Goal: Information Seeking & Learning: Learn about a topic

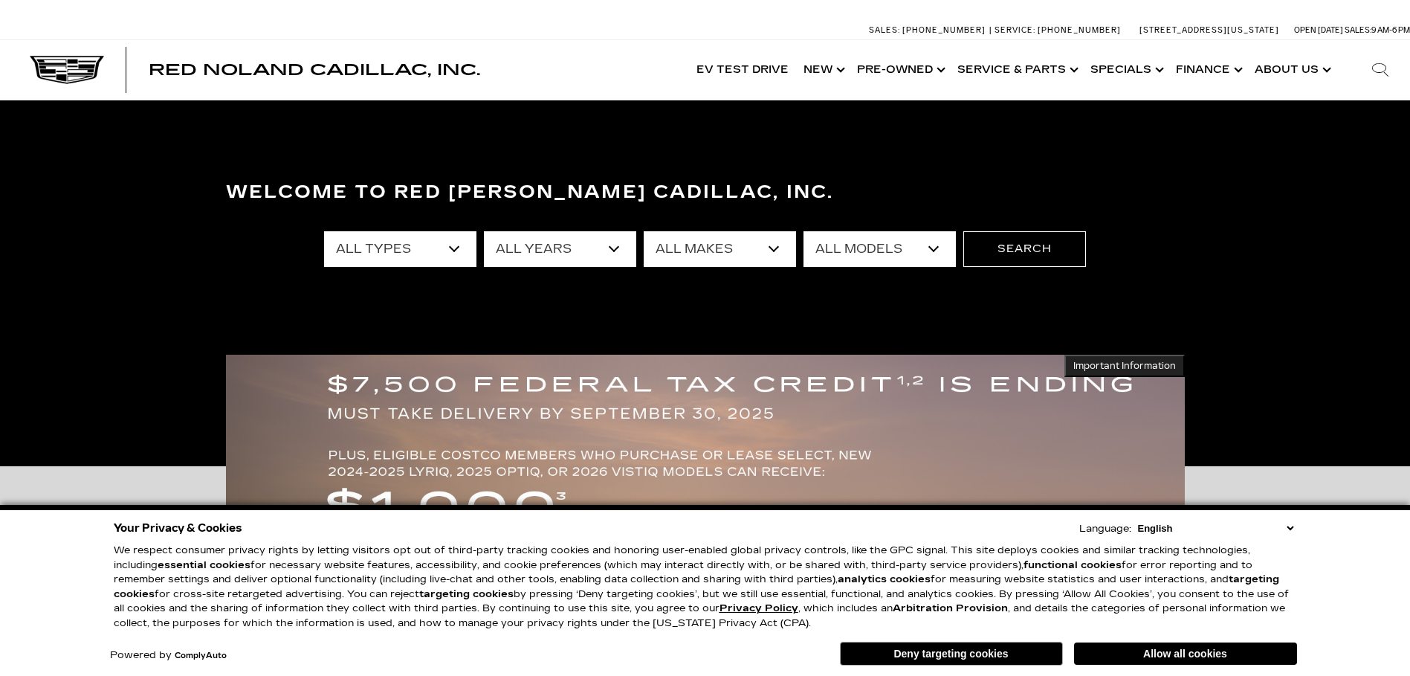
click at [722, 240] on select "All Makes Audi BMW Buick Cadillac Chevrolet Ford Honda Jeep Land Rover Lexus Me…" at bounding box center [720, 249] width 152 height 36
click at [856, 259] on select "All Models A4 Cherokee Colorado Crown Signia CT4 CT5 DTS Enclave EQE Escalade E…" at bounding box center [880, 249] width 152 height 36
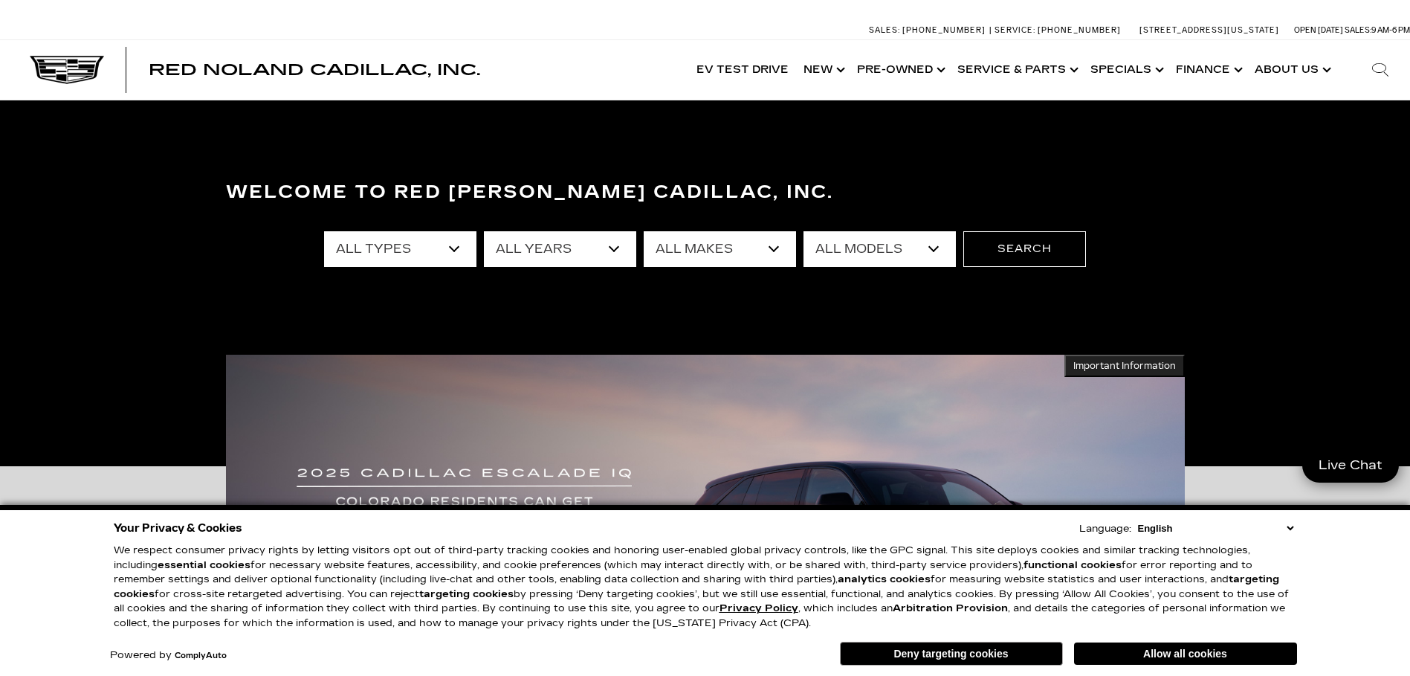
select select "OPTIQ"
click at [804, 231] on select "All Models A4 Cherokee Colorado Crown Signia CT4 CT5 DTS Enclave EQE Escalade E…" at bounding box center [880, 249] width 152 height 36
click at [1009, 251] on button "Search" at bounding box center [1024, 249] width 123 height 36
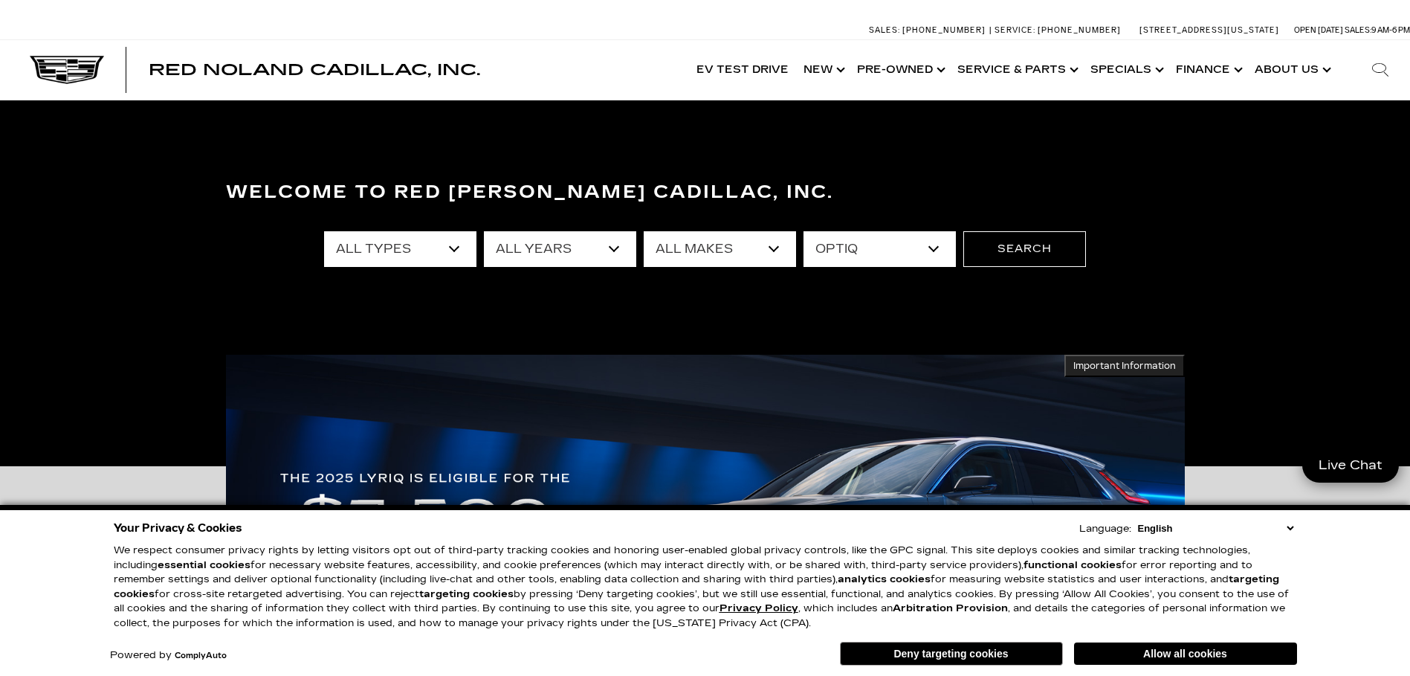
click at [1291, 521] on select "English Spanish / Español English / United Kingdom Korean / 한국어 Vietnamese / Ti…" at bounding box center [1215, 528] width 163 height 14
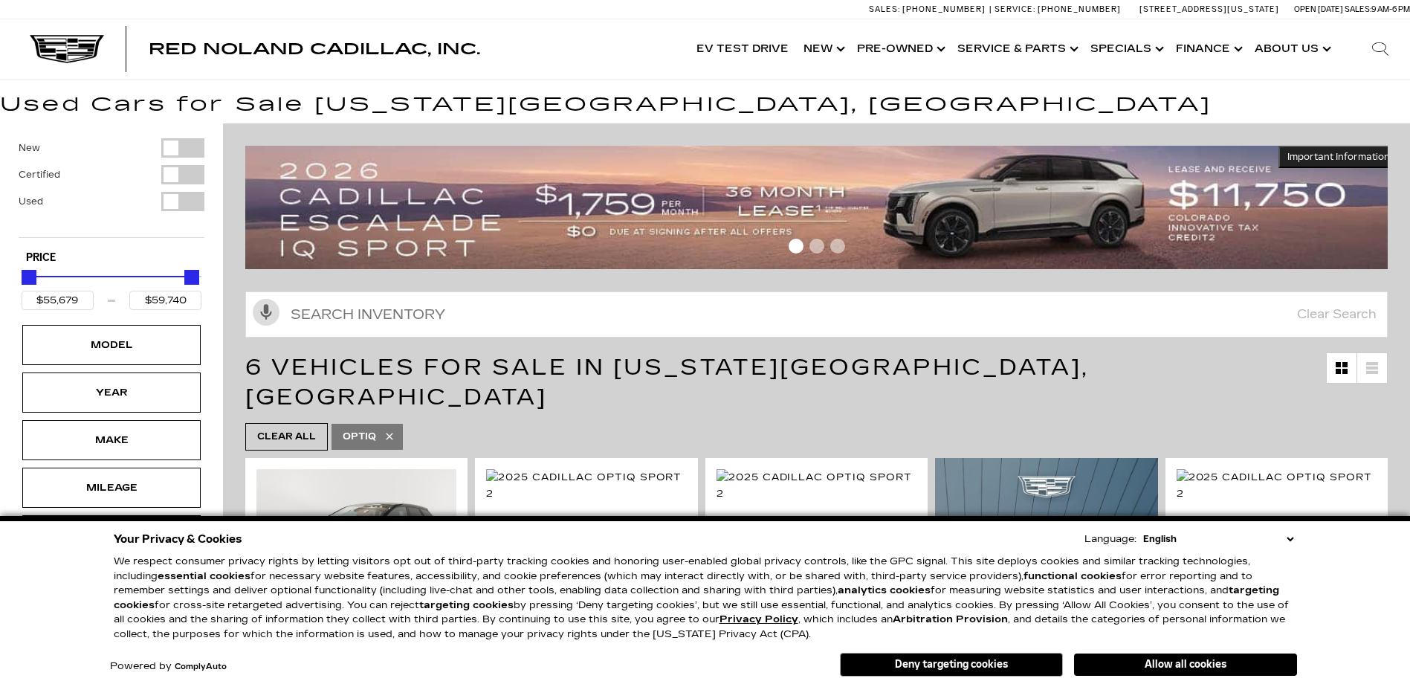
click at [1010, 667] on button "Deny targeting cookies" at bounding box center [951, 665] width 223 height 24
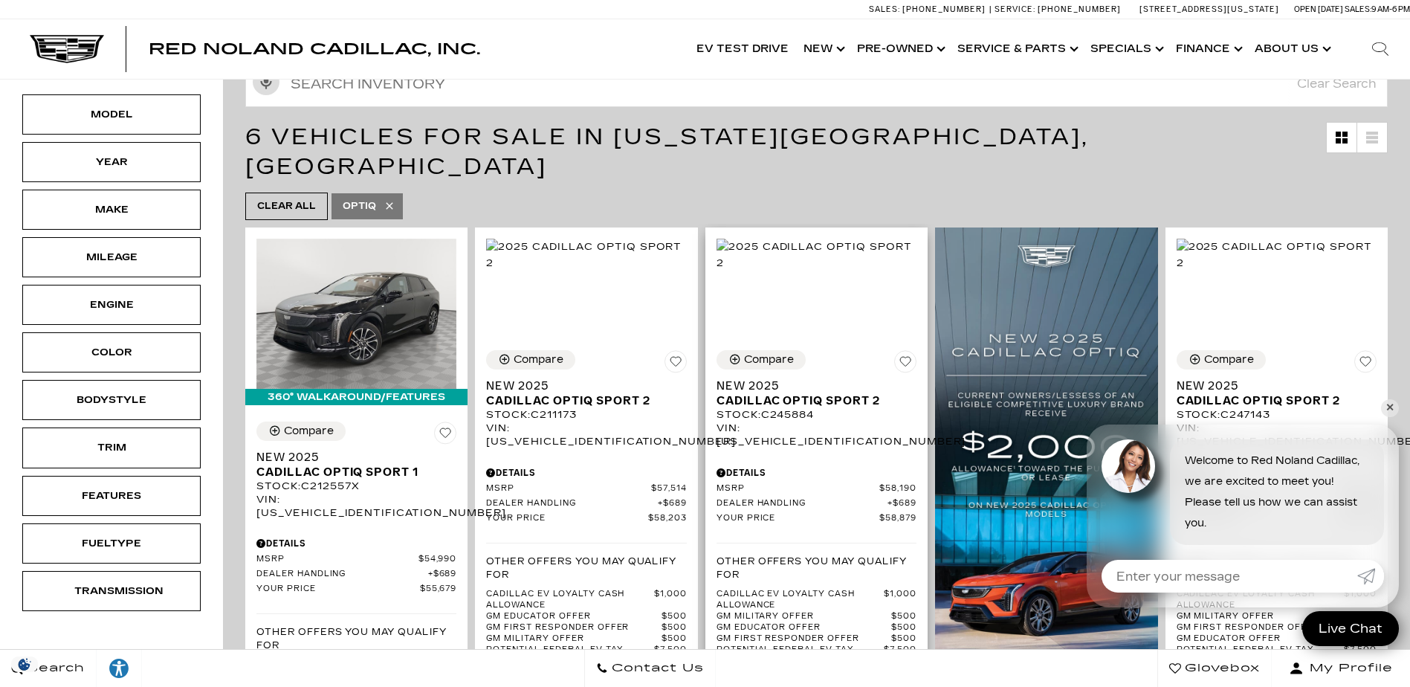
scroll to position [223, 0]
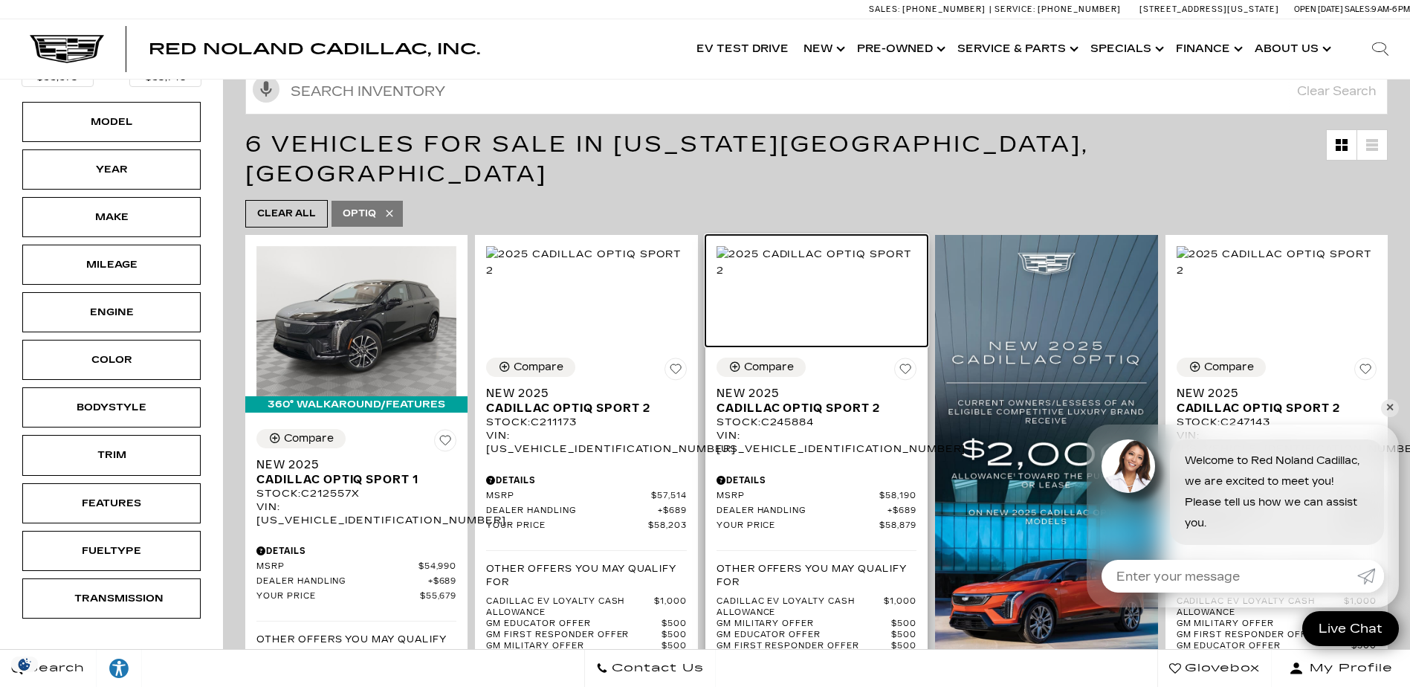
click at [859, 279] on img at bounding box center [817, 262] width 200 height 33
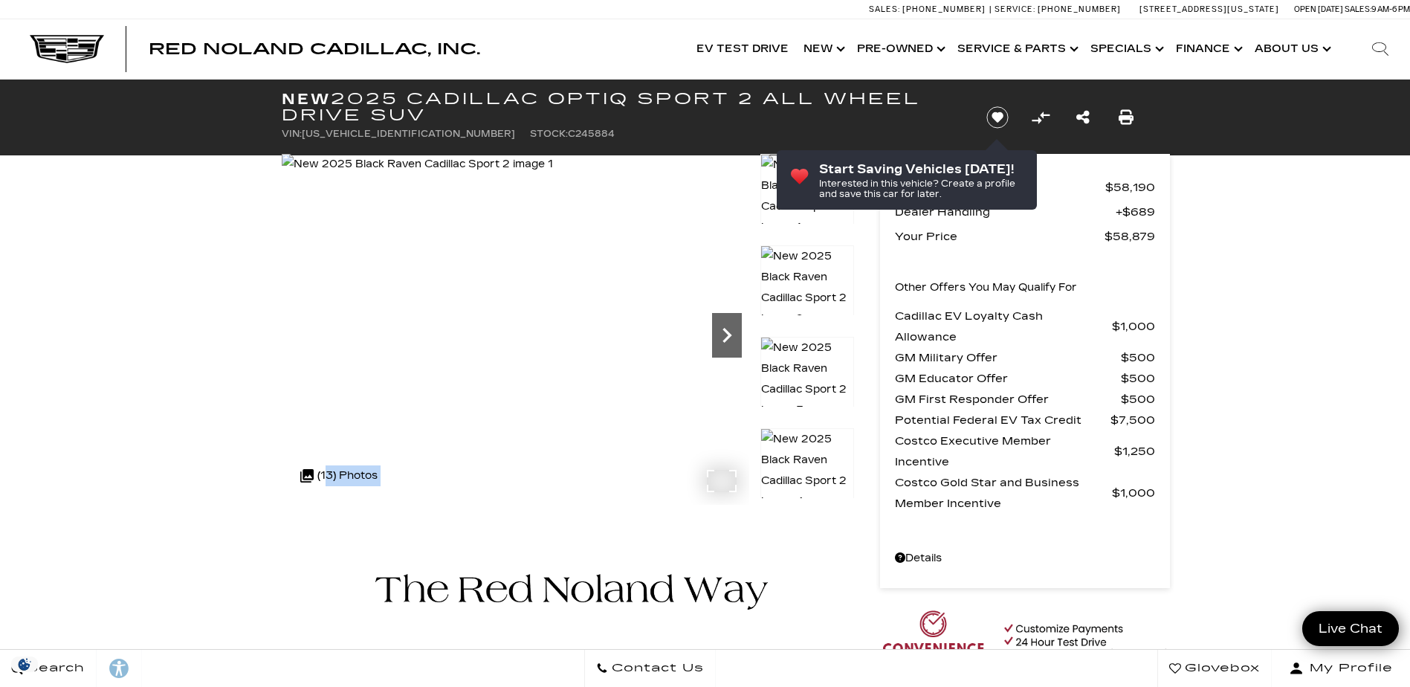
click at [728, 318] on div "Next" at bounding box center [727, 335] width 30 height 45
click at [726, 326] on icon "Next" at bounding box center [727, 335] width 30 height 30
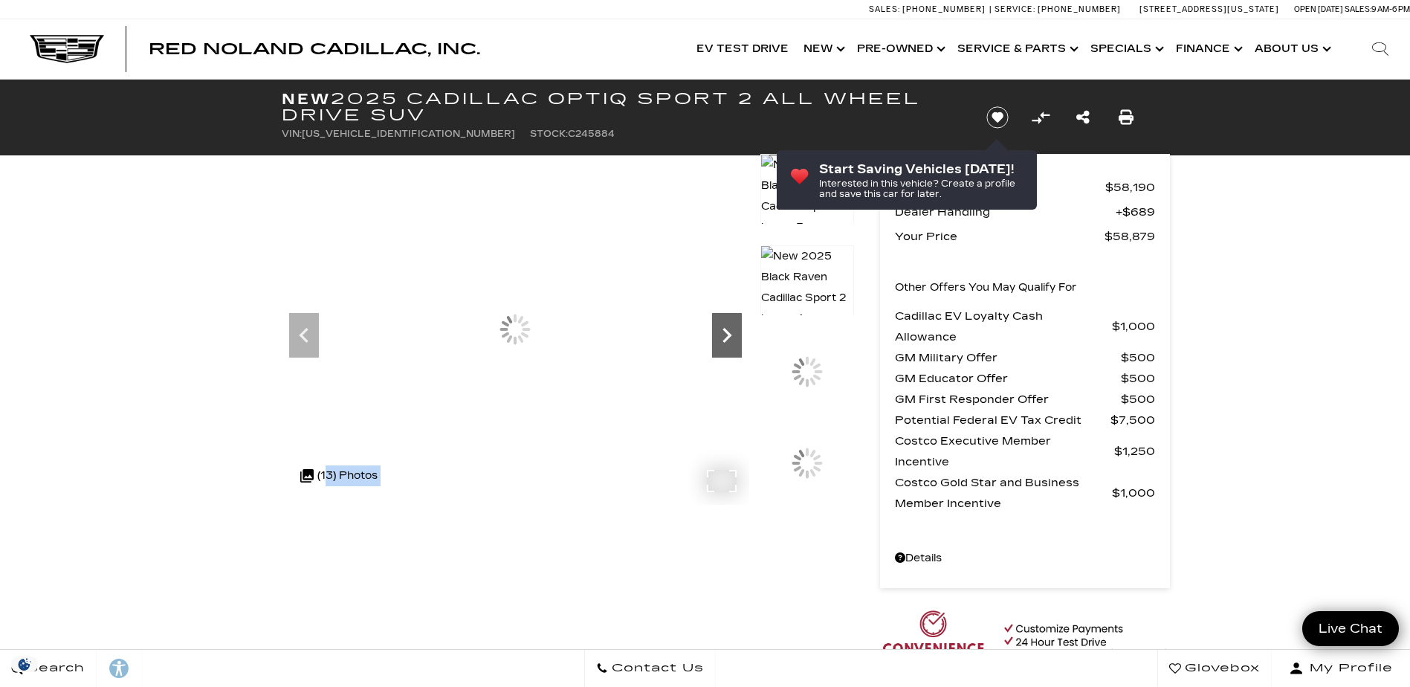
click at [726, 326] on icon "Next" at bounding box center [727, 335] width 30 height 30
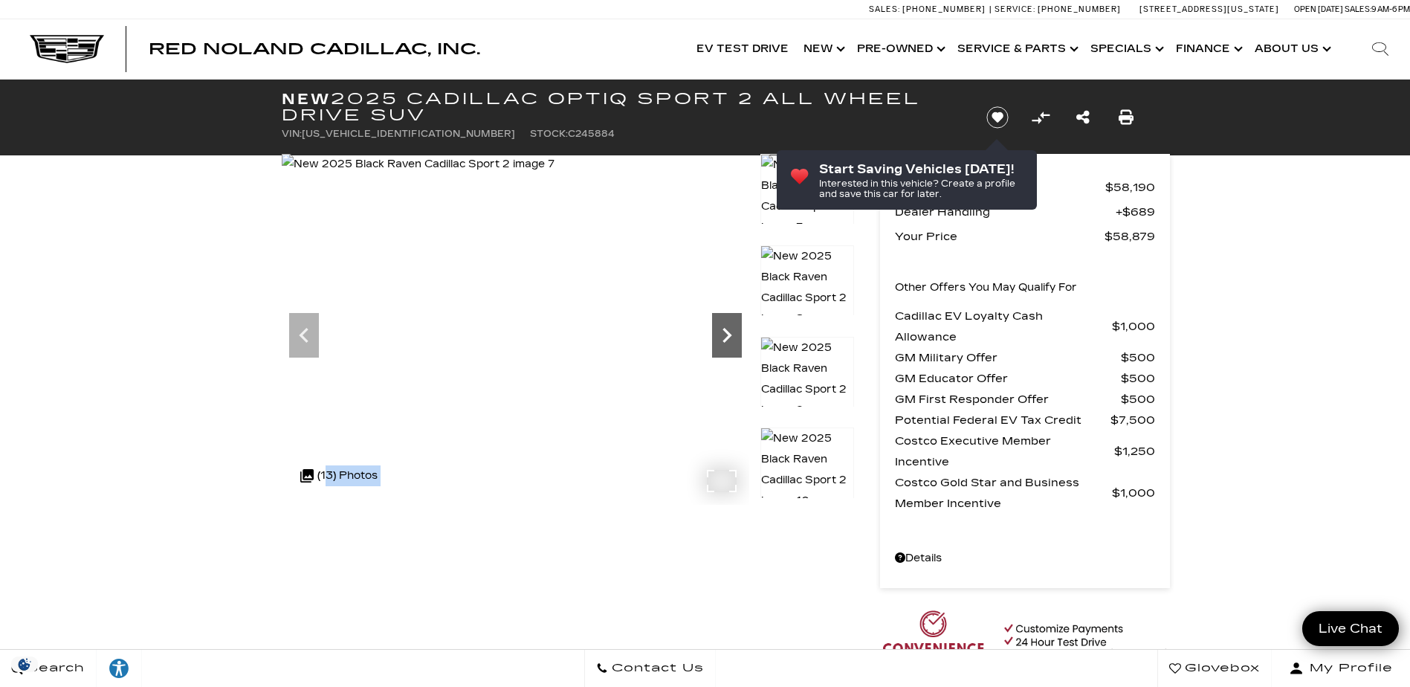
click at [726, 326] on icon "Next" at bounding box center [727, 335] width 30 height 30
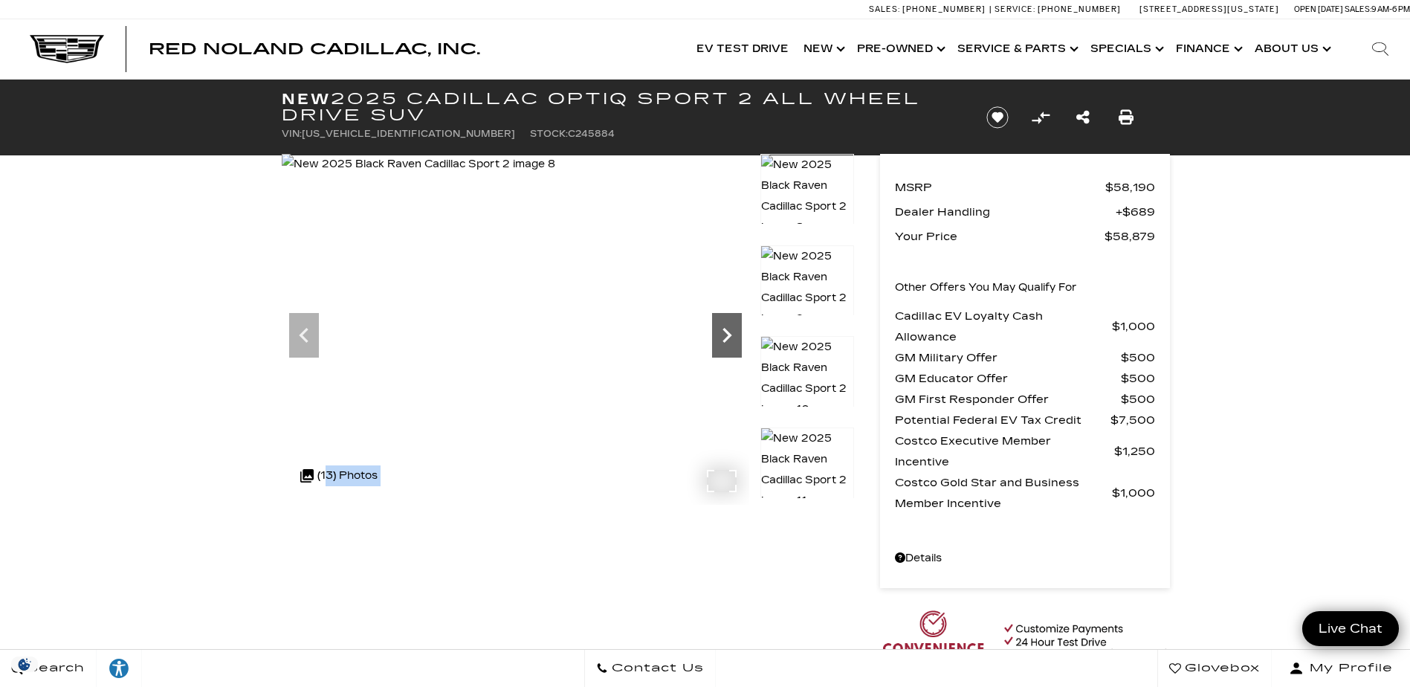
click at [726, 326] on icon "Next" at bounding box center [727, 335] width 30 height 30
click at [813, 271] on img at bounding box center [807, 287] width 94 height 85
click at [818, 366] on img at bounding box center [807, 378] width 94 height 85
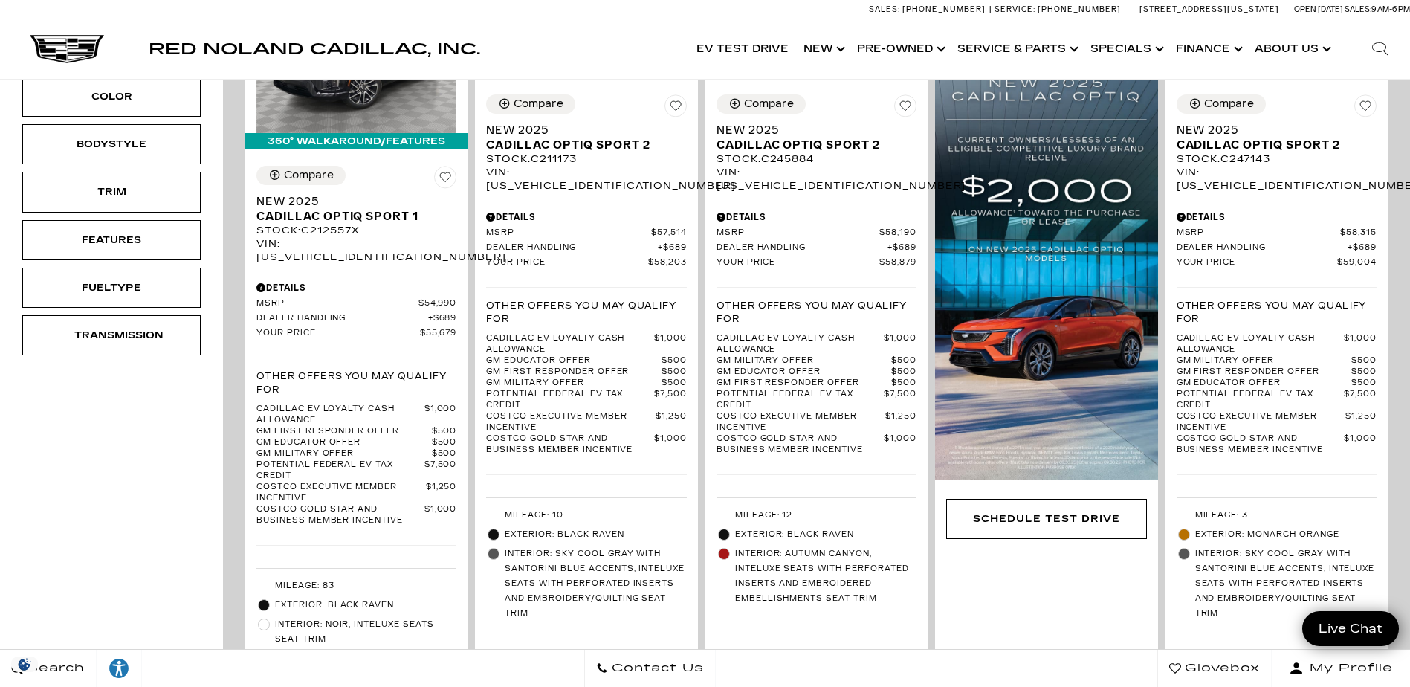
scroll to position [259, 0]
